Goal: Obtain resource: Download file/media

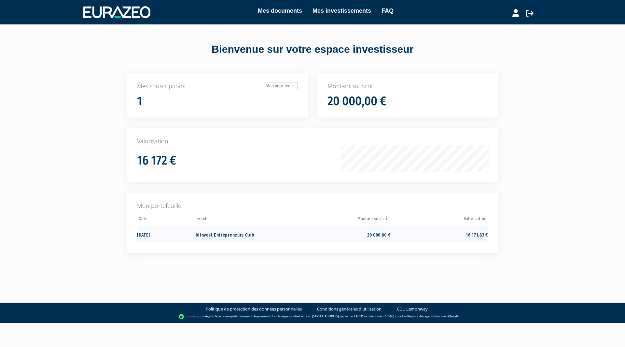
click at [207, 235] on td "Idinvest Entrepreneurs Club" at bounding box center [244, 234] width 97 height 17
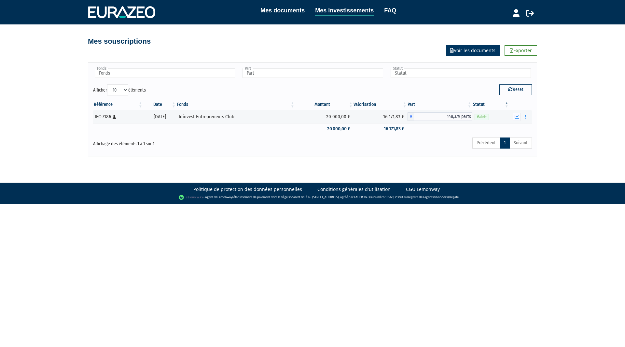
click at [475, 54] on link "Voir les documents" at bounding box center [473, 50] width 54 height 10
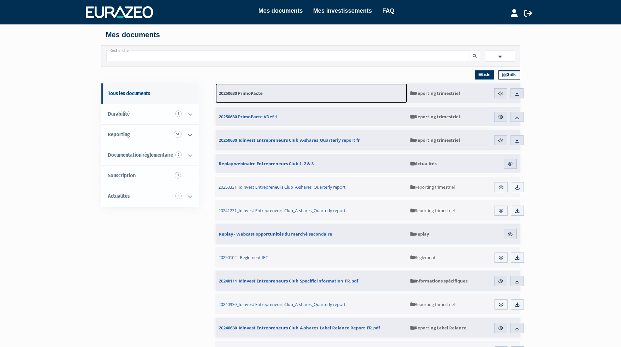
click at [253, 95] on span "20250630 PrimoPacte" at bounding box center [241, 93] width 44 height 6
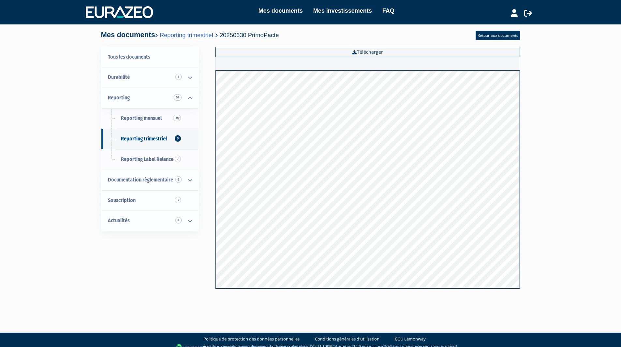
click at [578, 113] on div "Mes documents Mes investissements FAQ Déconnexion Mes documents Mes investissem…" at bounding box center [310, 153] width 621 height 306
click at [500, 34] on link "Retour aux documents" at bounding box center [497, 35] width 45 height 9
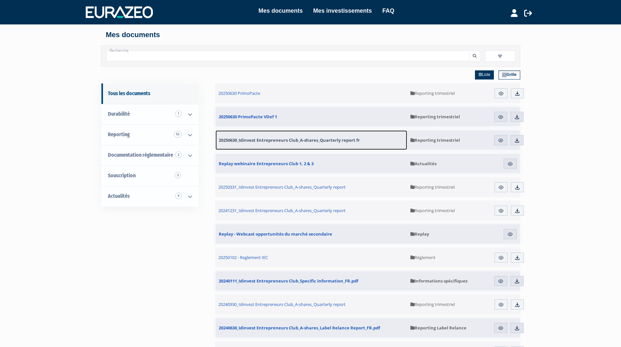
click at [374, 144] on link "20250630_Idinvest Entrepreneurs Club_A-shares_Quarterly report fr" at bounding box center [311, 140] width 192 height 20
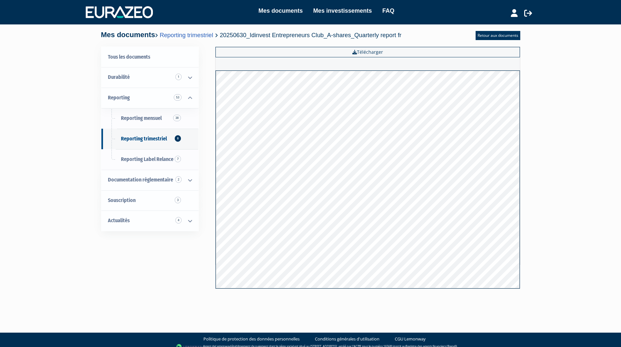
click at [577, 119] on div "Mes documents Mes investissements FAQ Déconnexion Mes documents Mes investissem…" at bounding box center [310, 153] width 621 height 306
click at [498, 31] on link "Retour aux documents" at bounding box center [497, 35] width 45 height 9
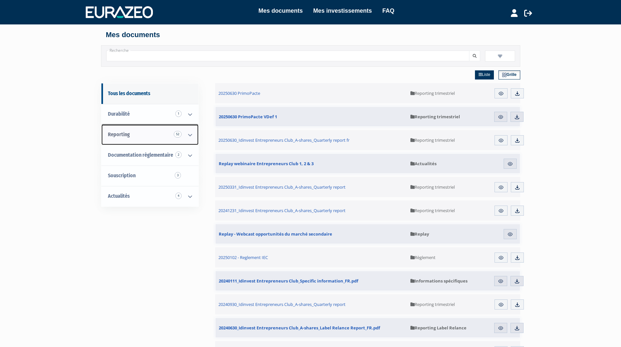
click at [155, 131] on link "Reporting 52" at bounding box center [149, 134] width 97 height 21
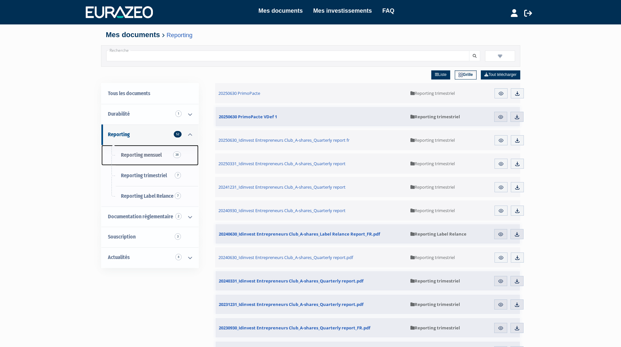
click at [153, 152] on span "Reporting mensuel 38" at bounding box center [141, 155] width 41 height 6
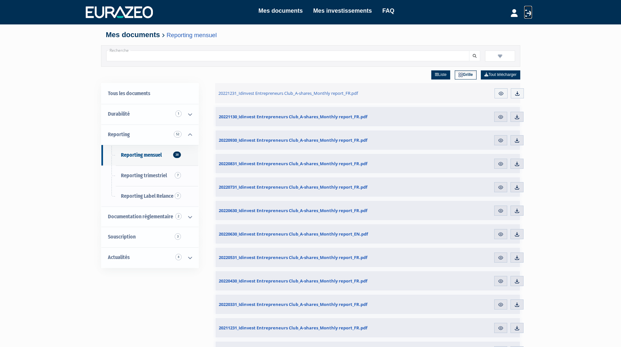
click at [528, 7] on link at bounding box center [528, 12] width 8 height 13
